Goal: Find specific page/section: Find specific page/section

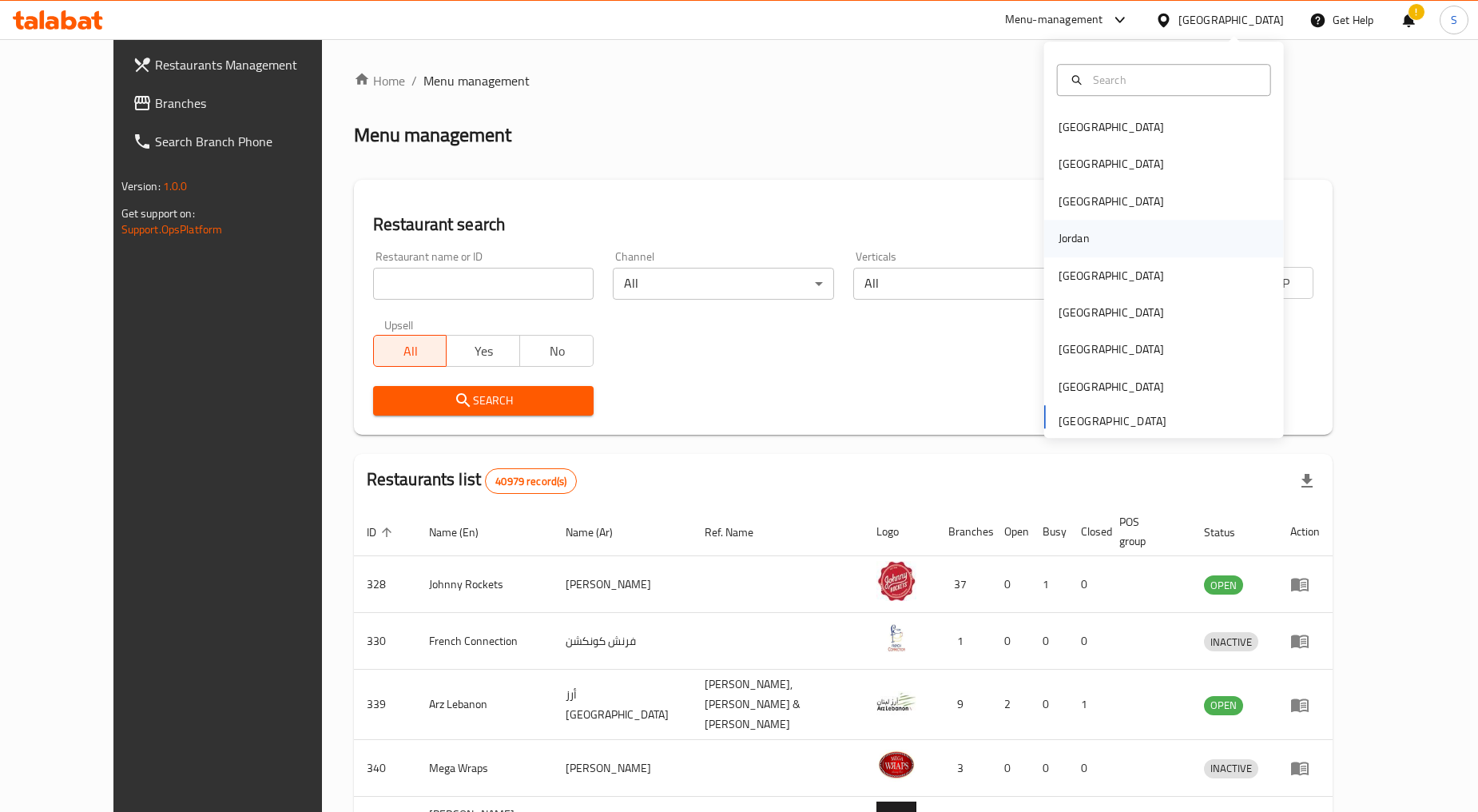
click at [1076, 235] on div "Jordan" at bounding box center [1075, 238] width 57 height 37
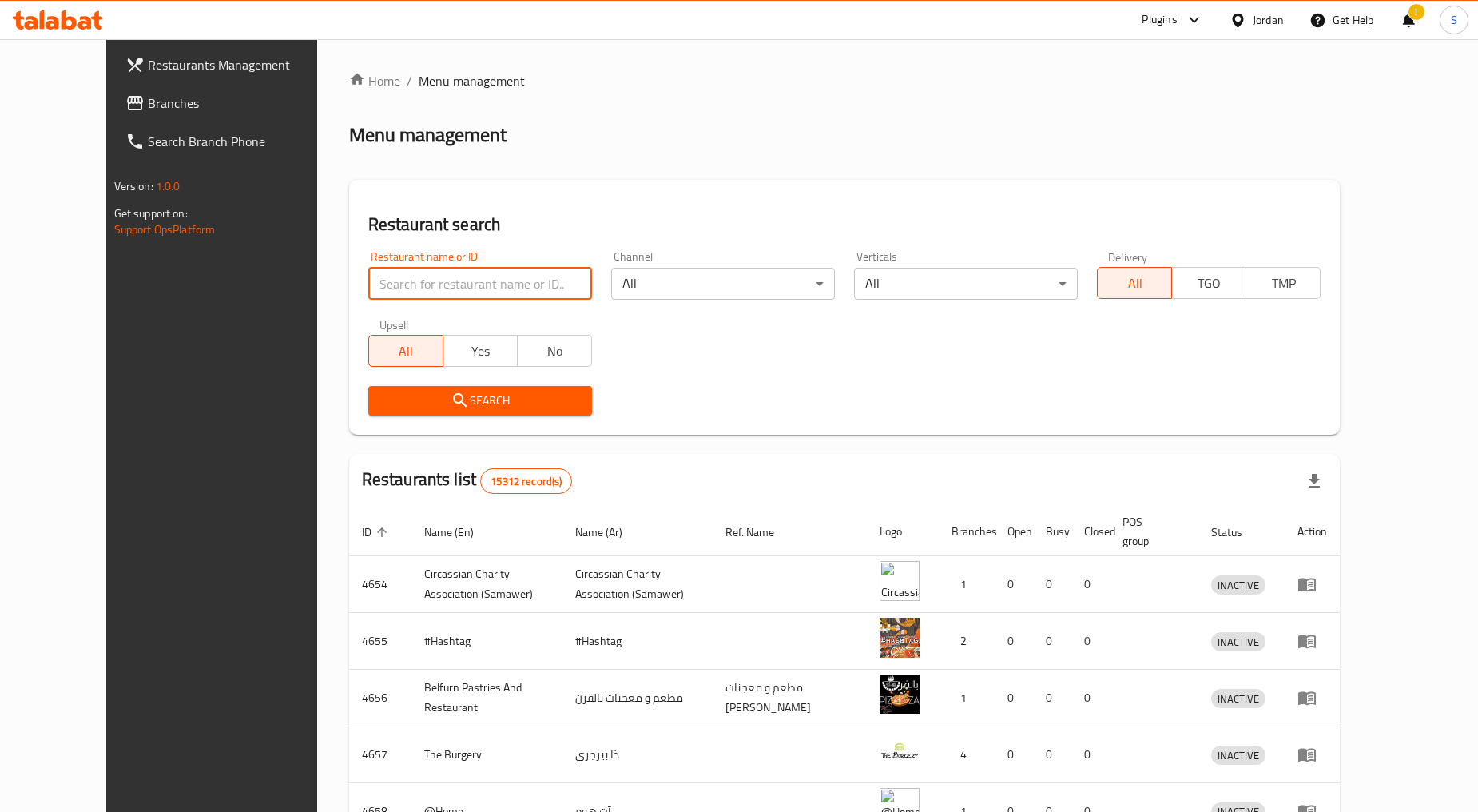
click at [413, 290] on input "search" at bounding box center [480, 284] width 223 height 32
paste input "707707"
type input "707707"
click button "Search" at bounding box center [480, 400] width 223 height 29
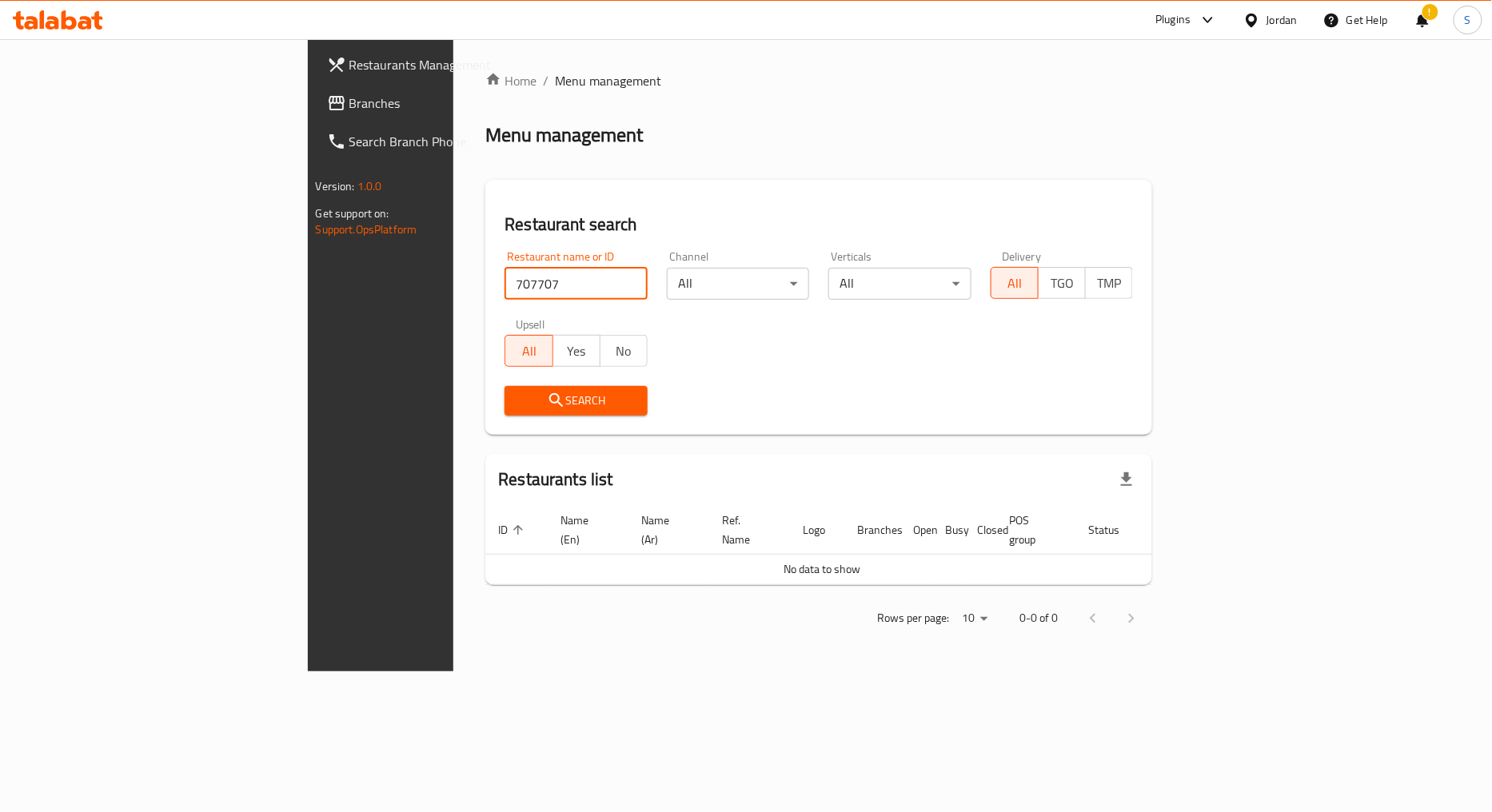
click at [314, 89] on link "Branches" at bounding box center [436, 102] width 243 height 38
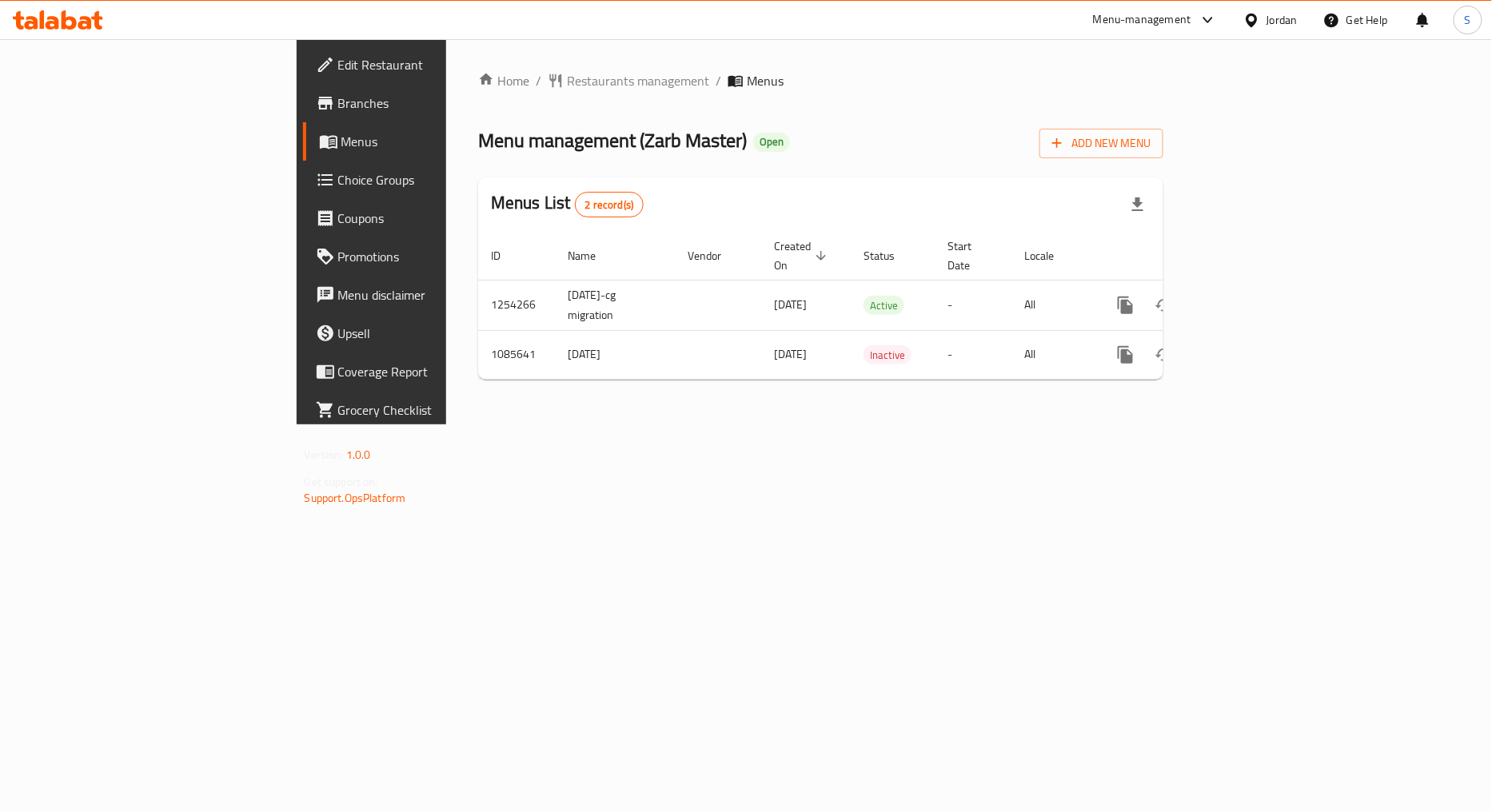
click at [338, 101] on span "Branches" at bounding box center [436, 103] width 195 height 20
